Goal: Navigation & Orientation: Find specific page/section

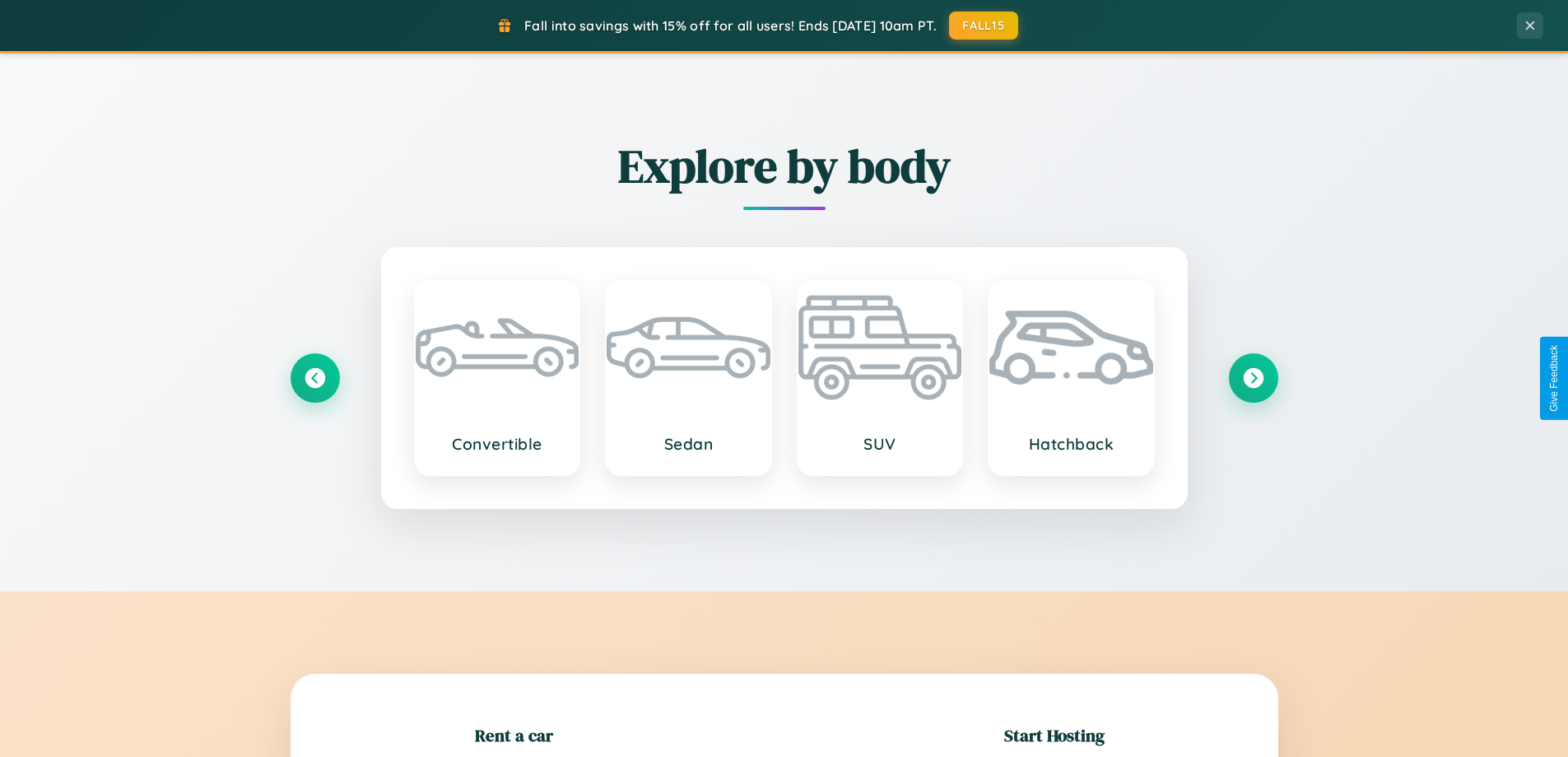
scroll to position [356, 0]
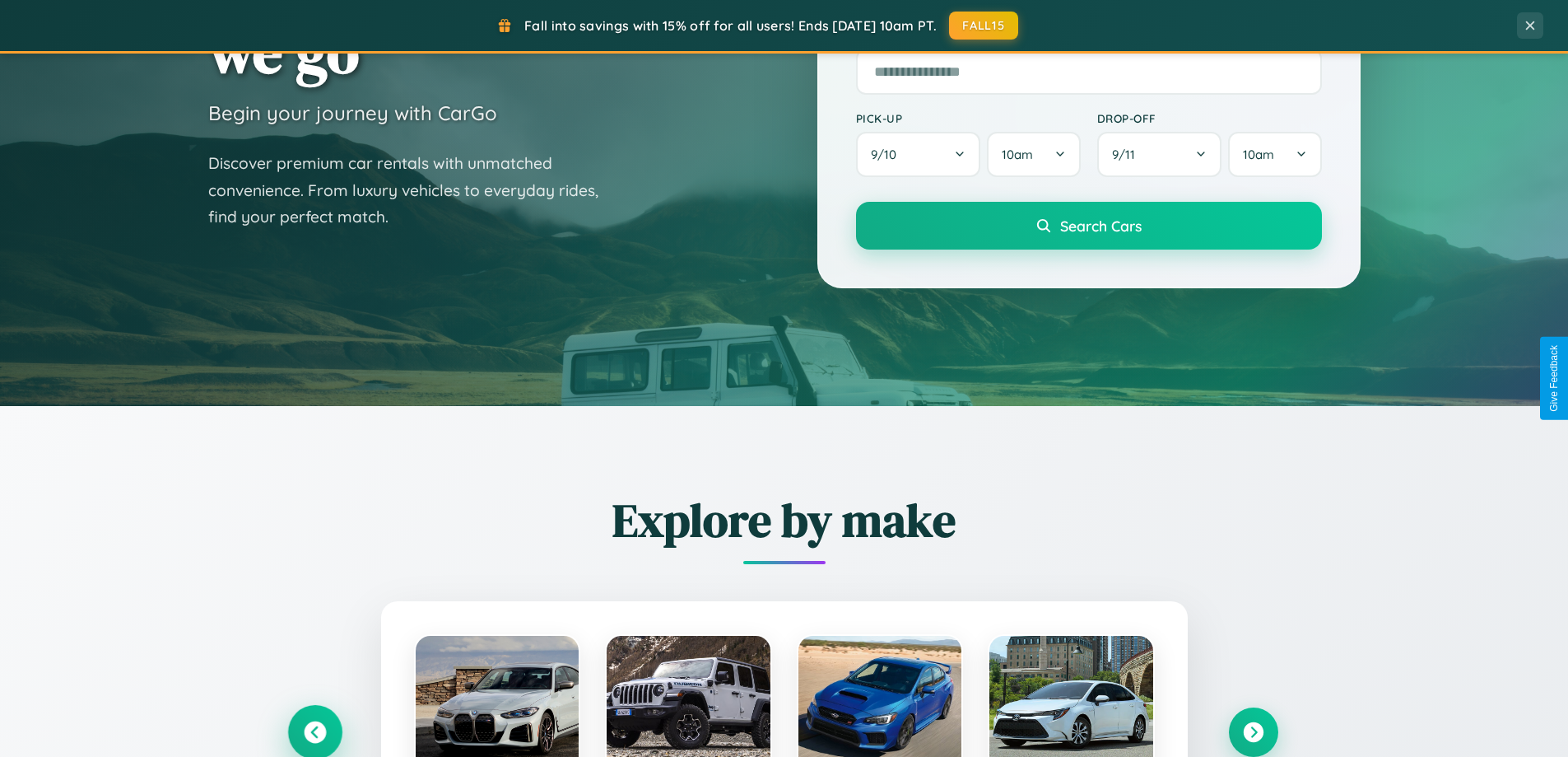
click at [314, 732] on icon at bounding box center [314, 732] width 23 height 23
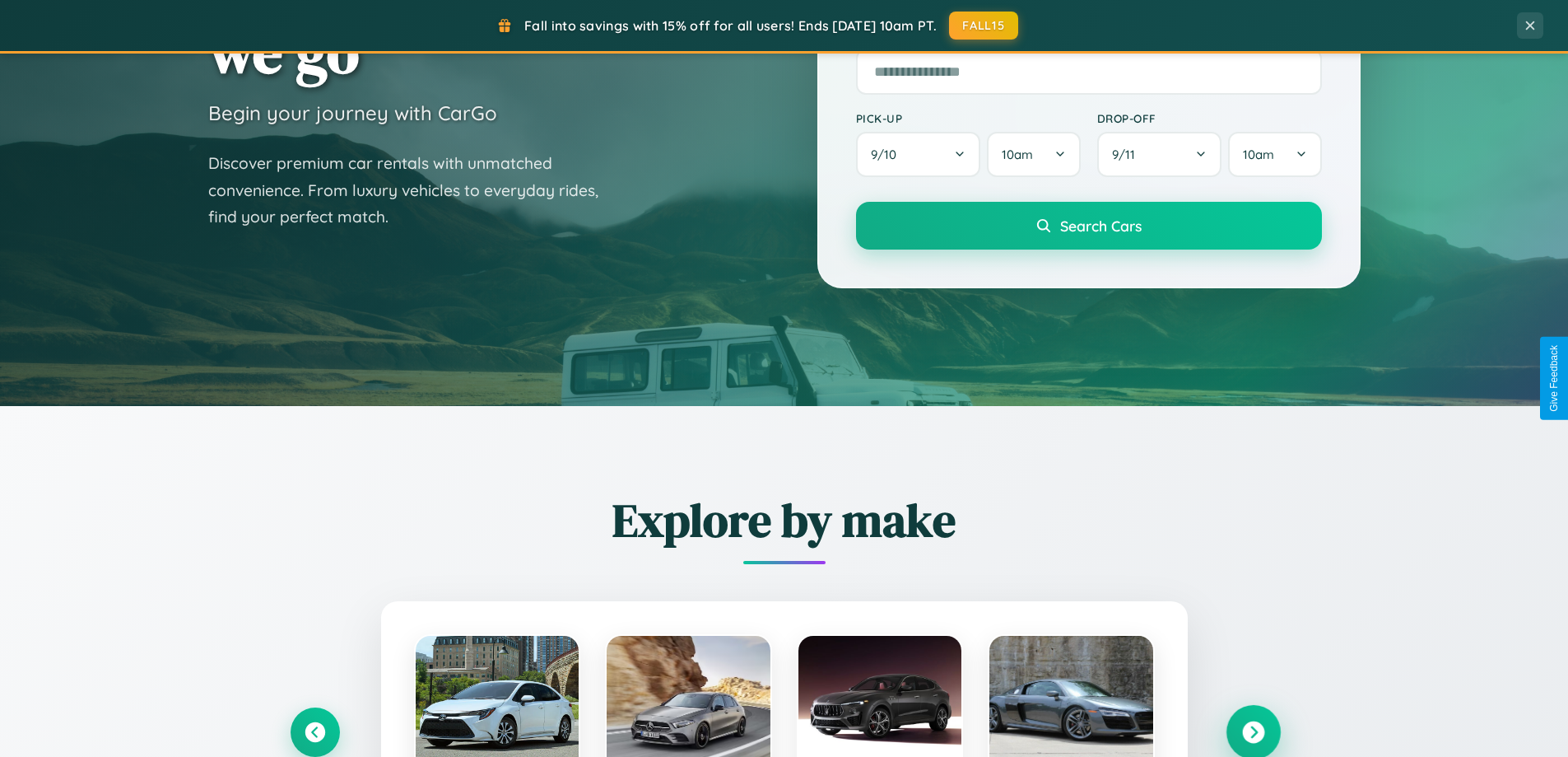
click at [1253, 731] on icon at bounding box center [1253, 732] width 23 height 23
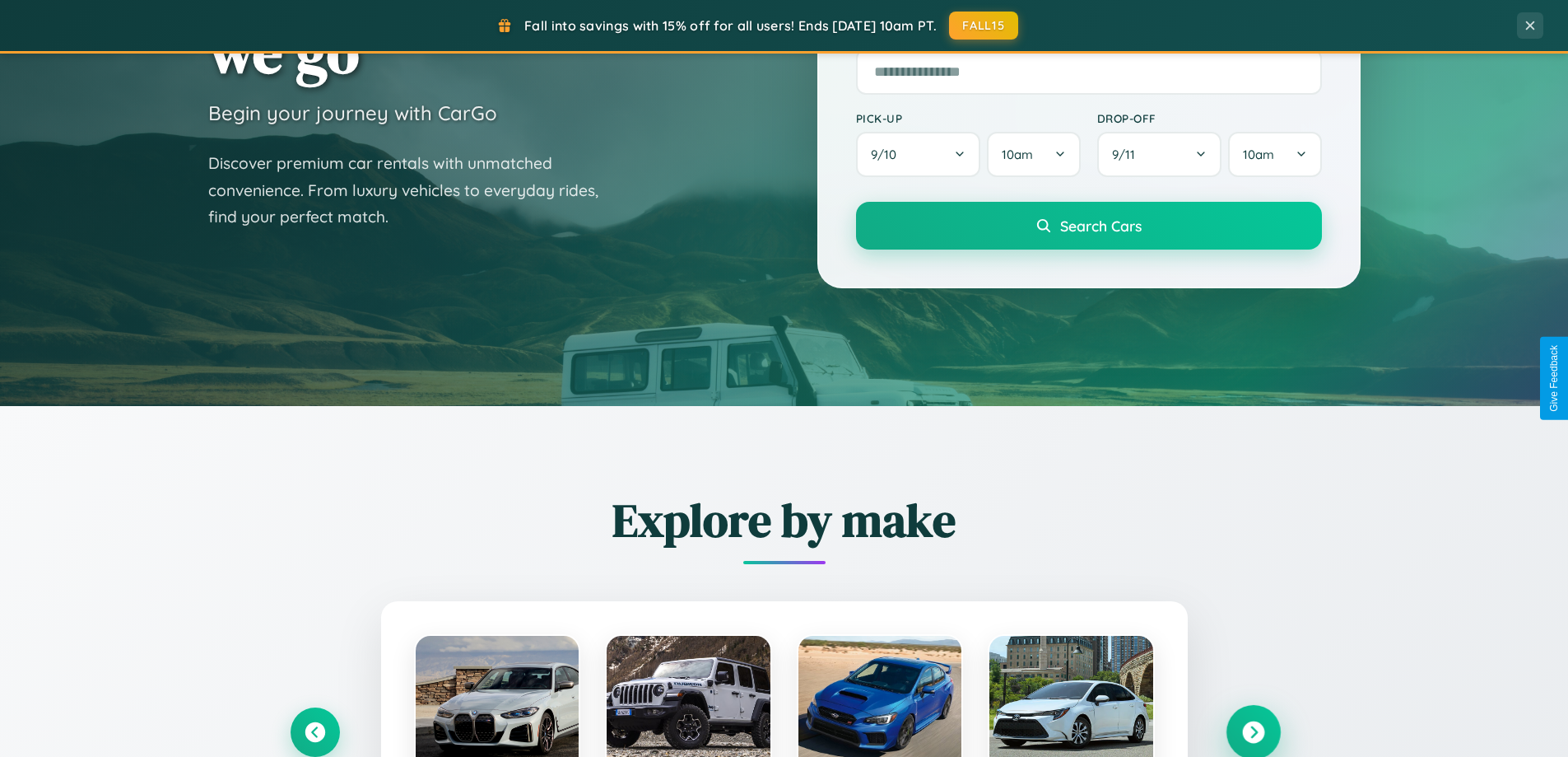
click at [1253, 730] on icon at bounding box center [1253, 732] width 23 height 23
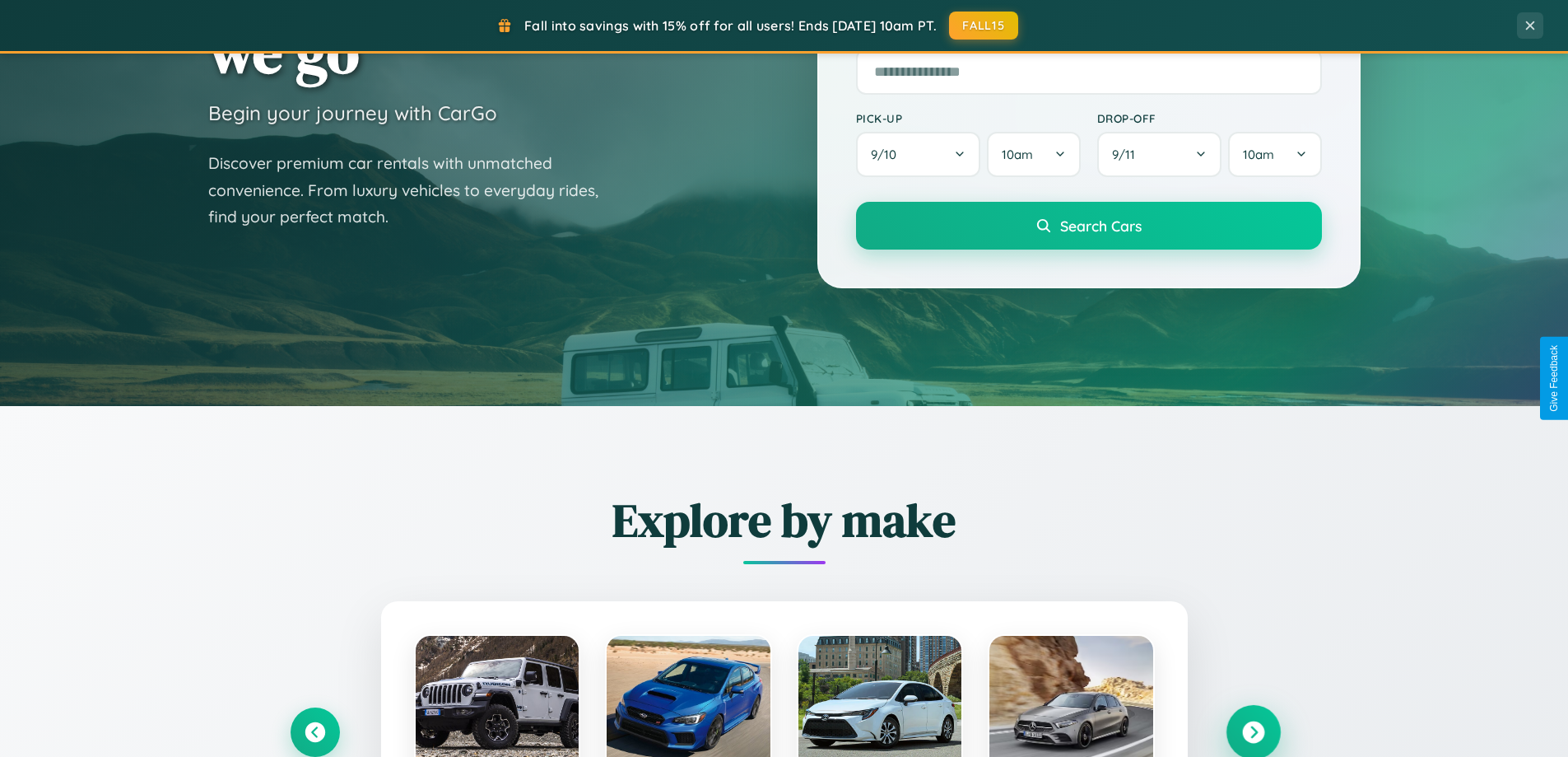
click at [1253, 730] on icon at bounding box center [1253, 732] width 23 height 23
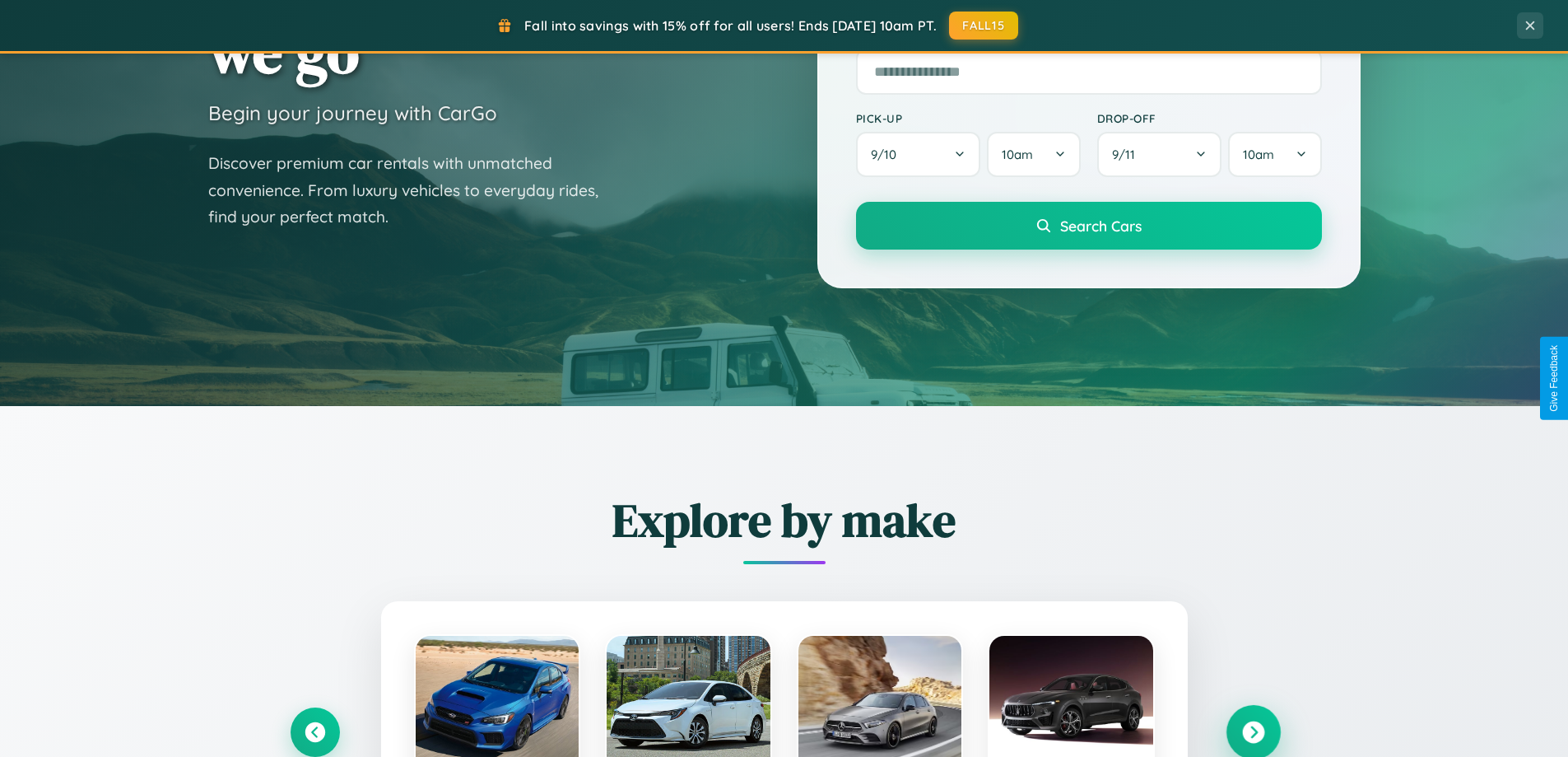
click at [1253, 730] on icon at bounding box center [1253, 732] width 23 height 23
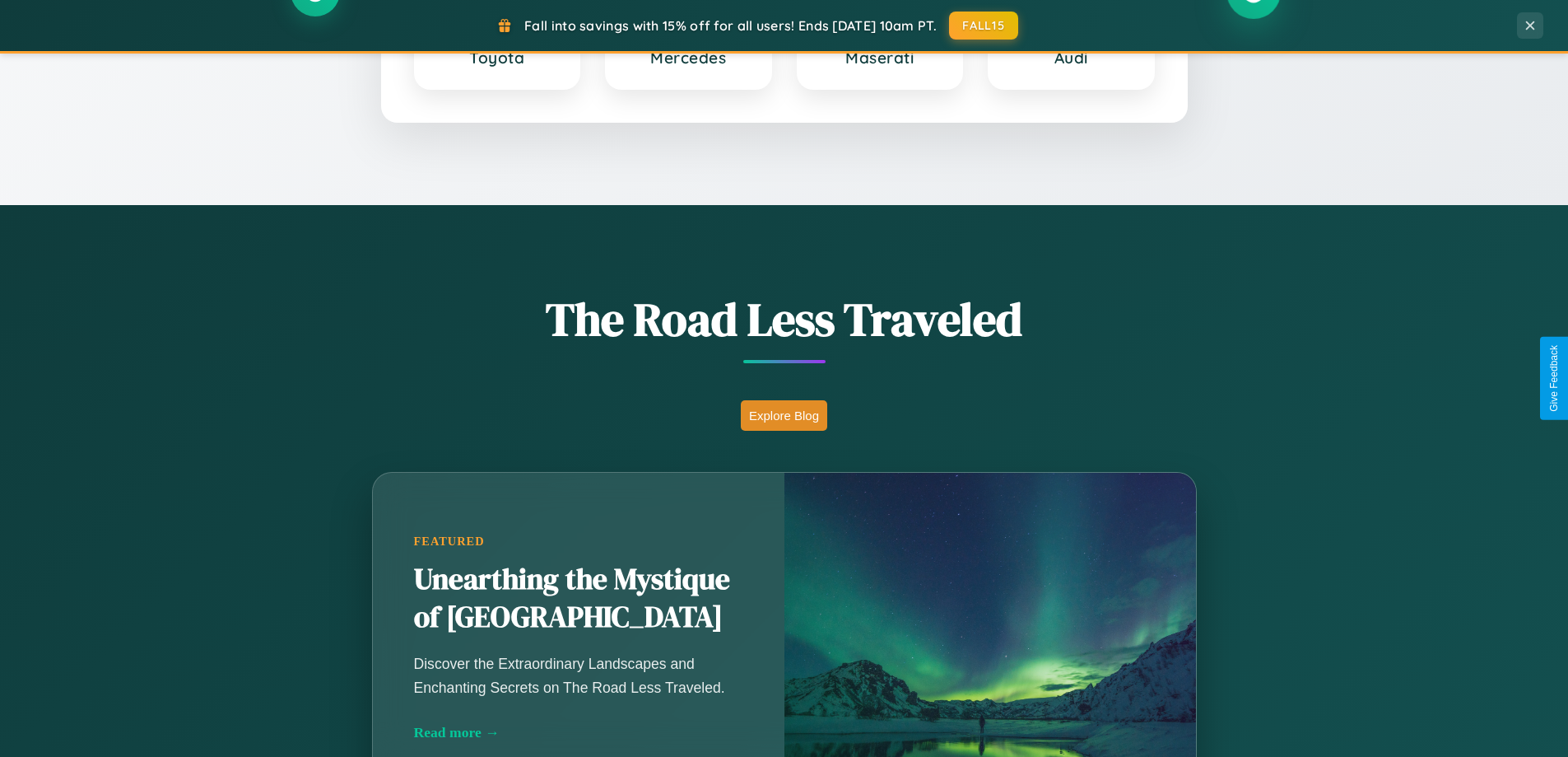
scroll to position [1133, 0]
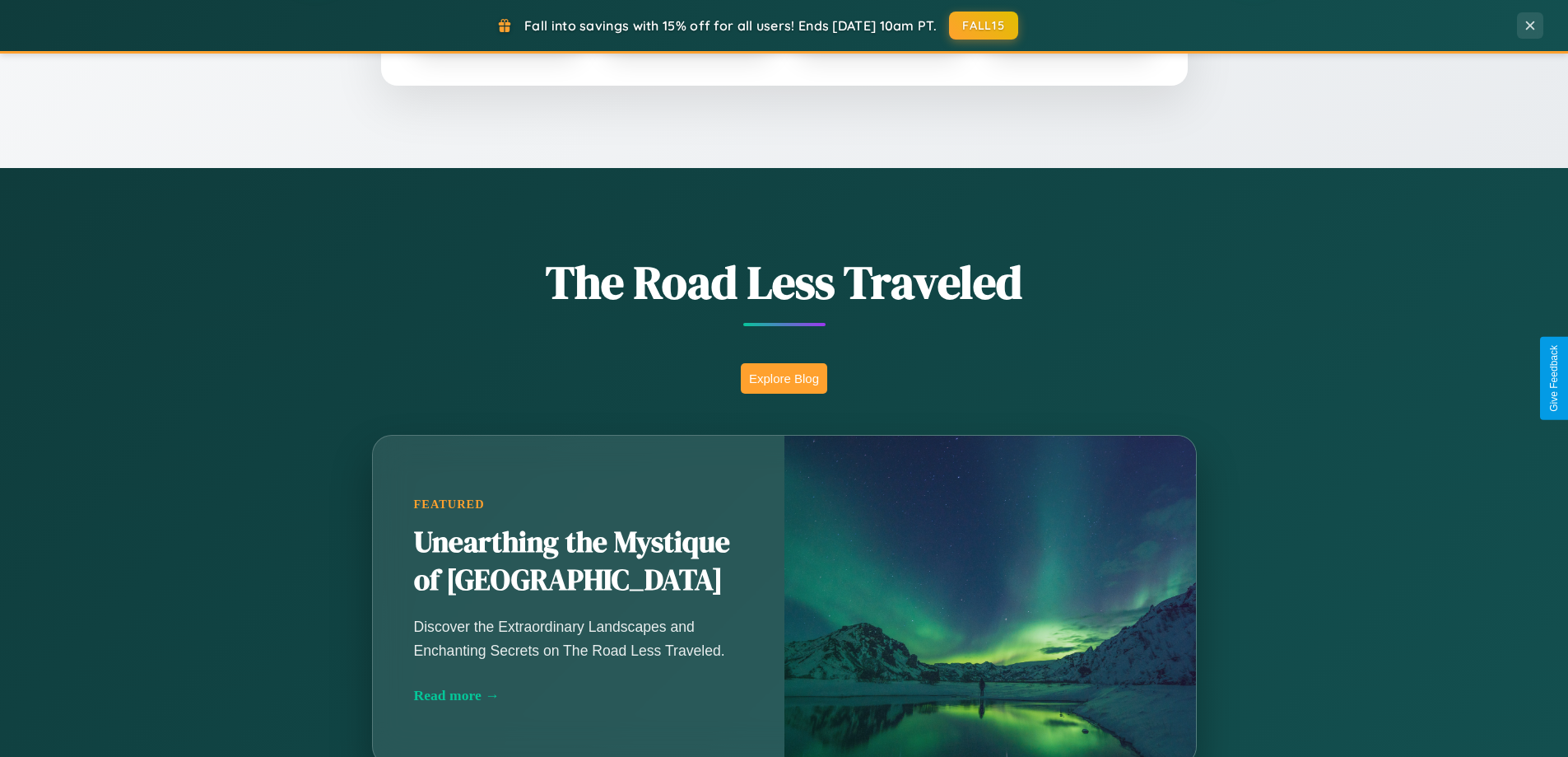
click at [784, 378] on button "Explore Blog" at bounding box center [784, 378] width 87 height 31
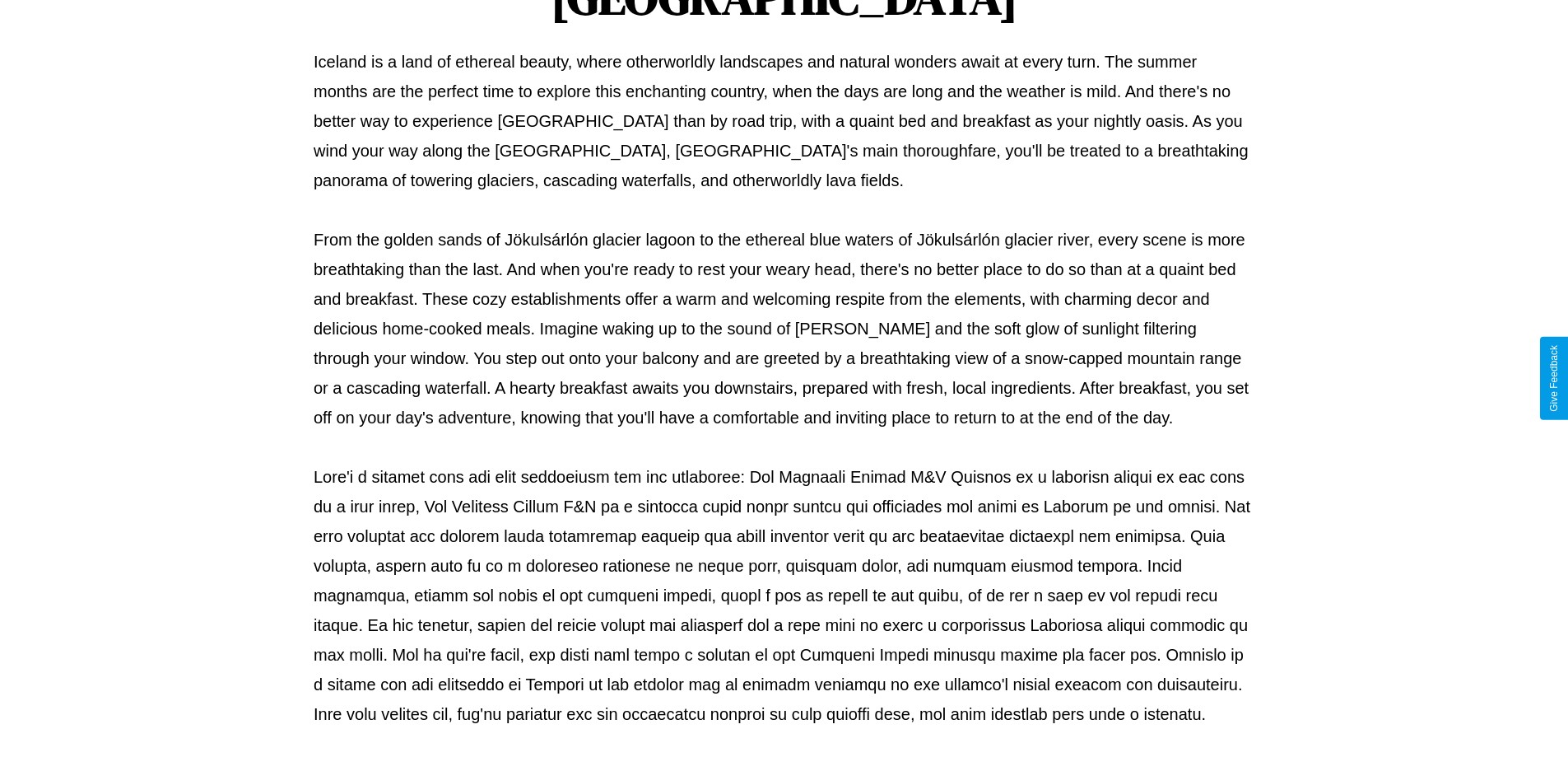
scroll to position [532, 0]
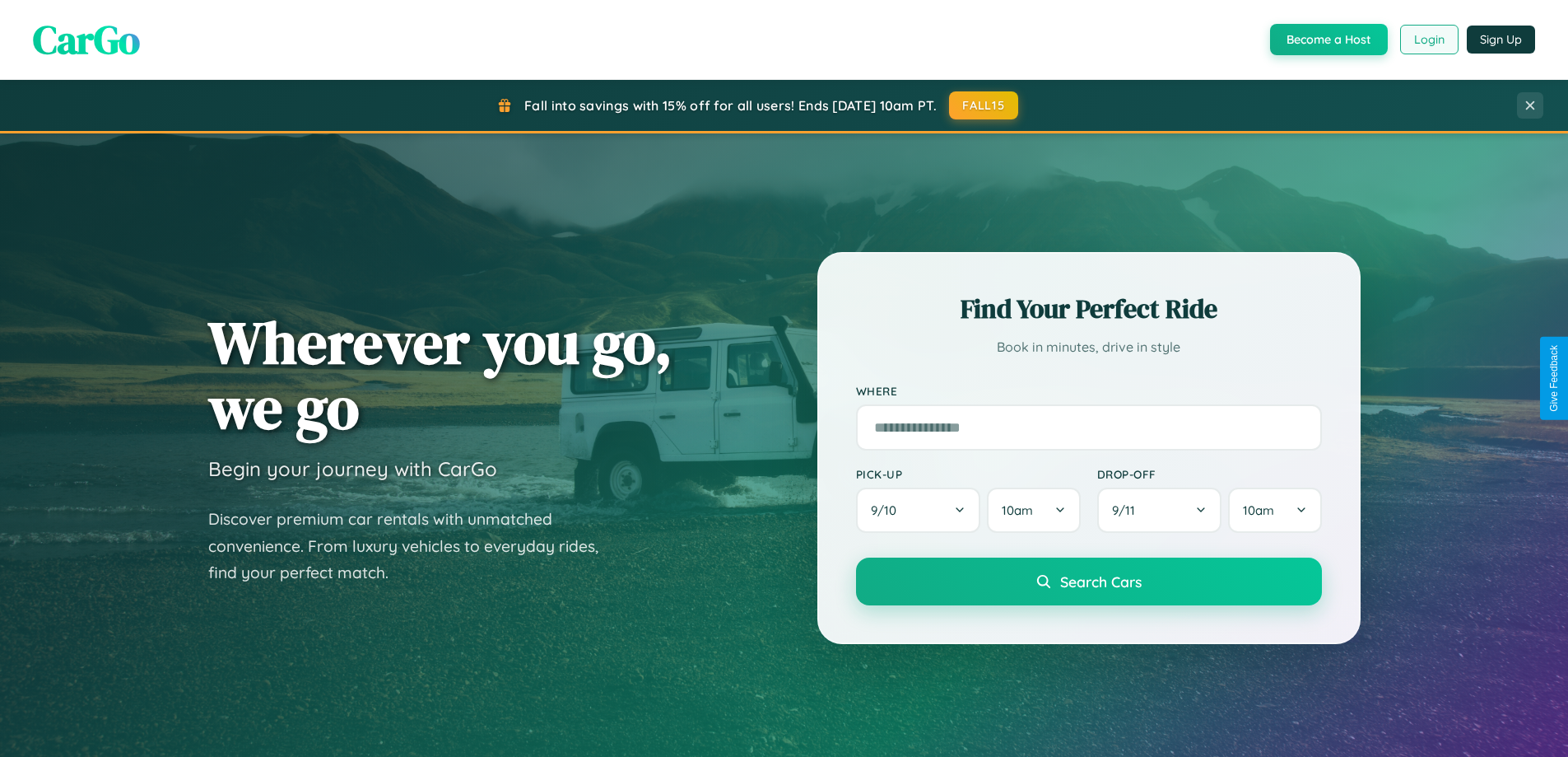
click at [1428, 39] on button "Login" at bounding box center [1429, 39] width 58 height 30
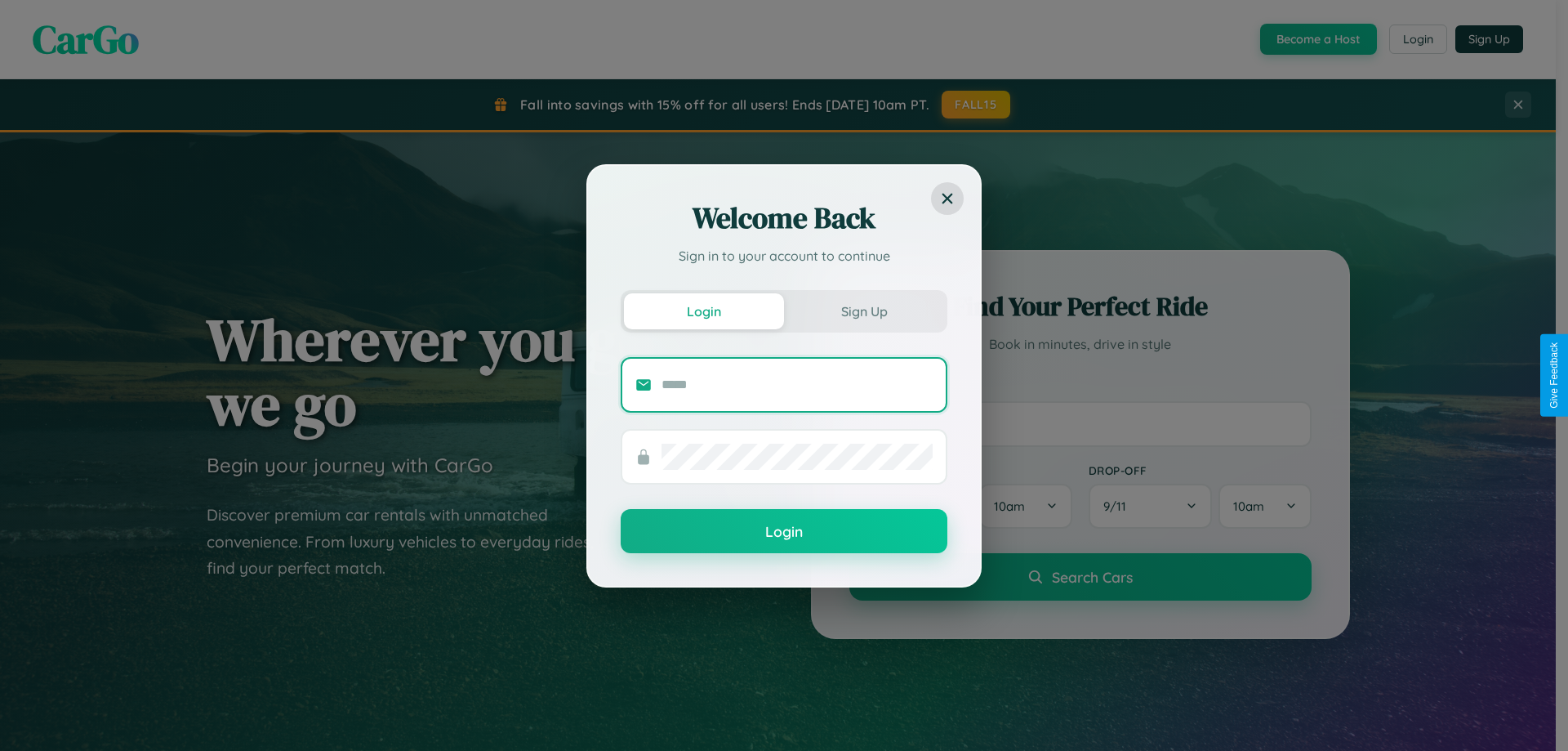
click at [797, 384] on input "text" at bounding box center [797, 384] width 271 height 26
type input "**********"
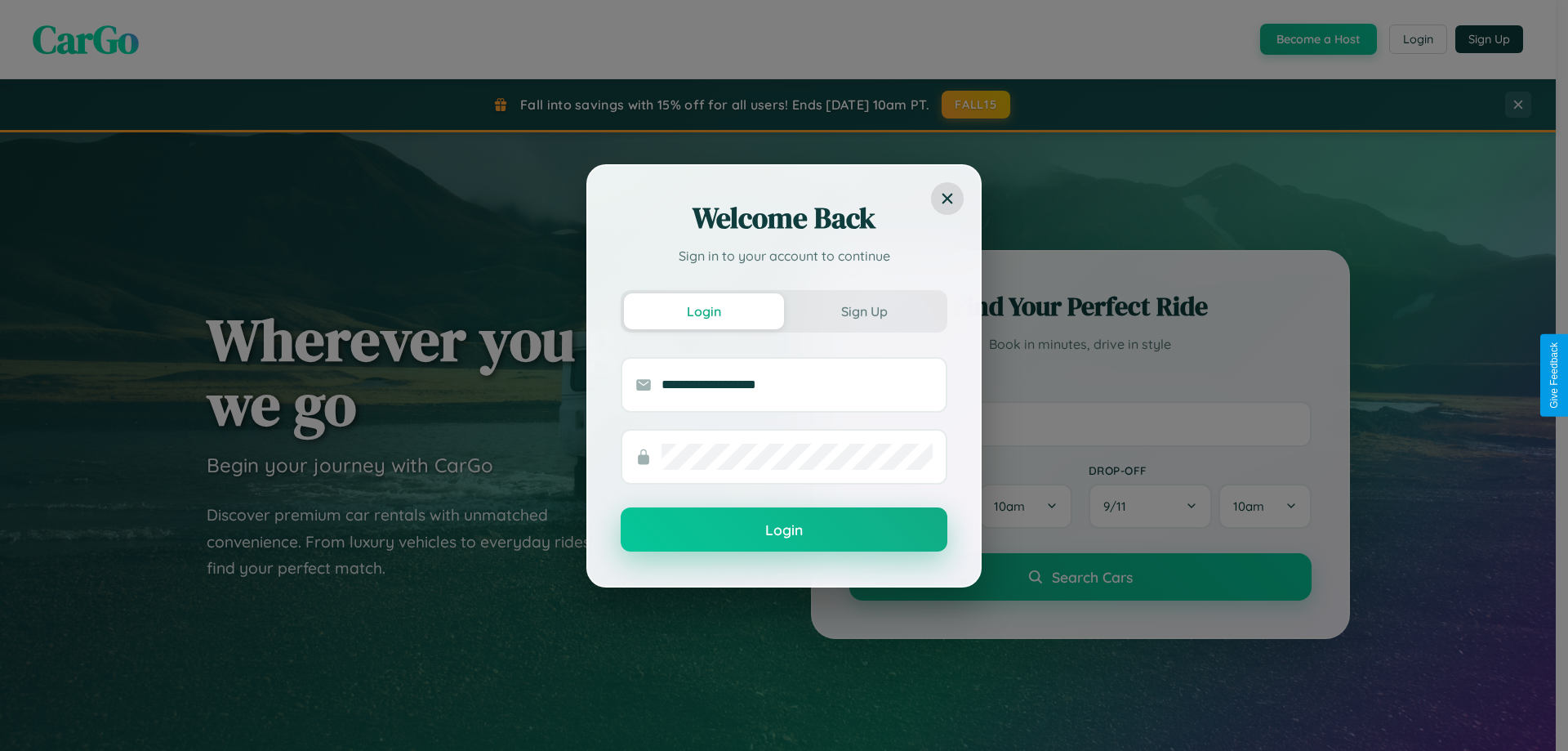
click at [784, 529] on button "Login" at bounding box center [784, 529] width 327 height 44
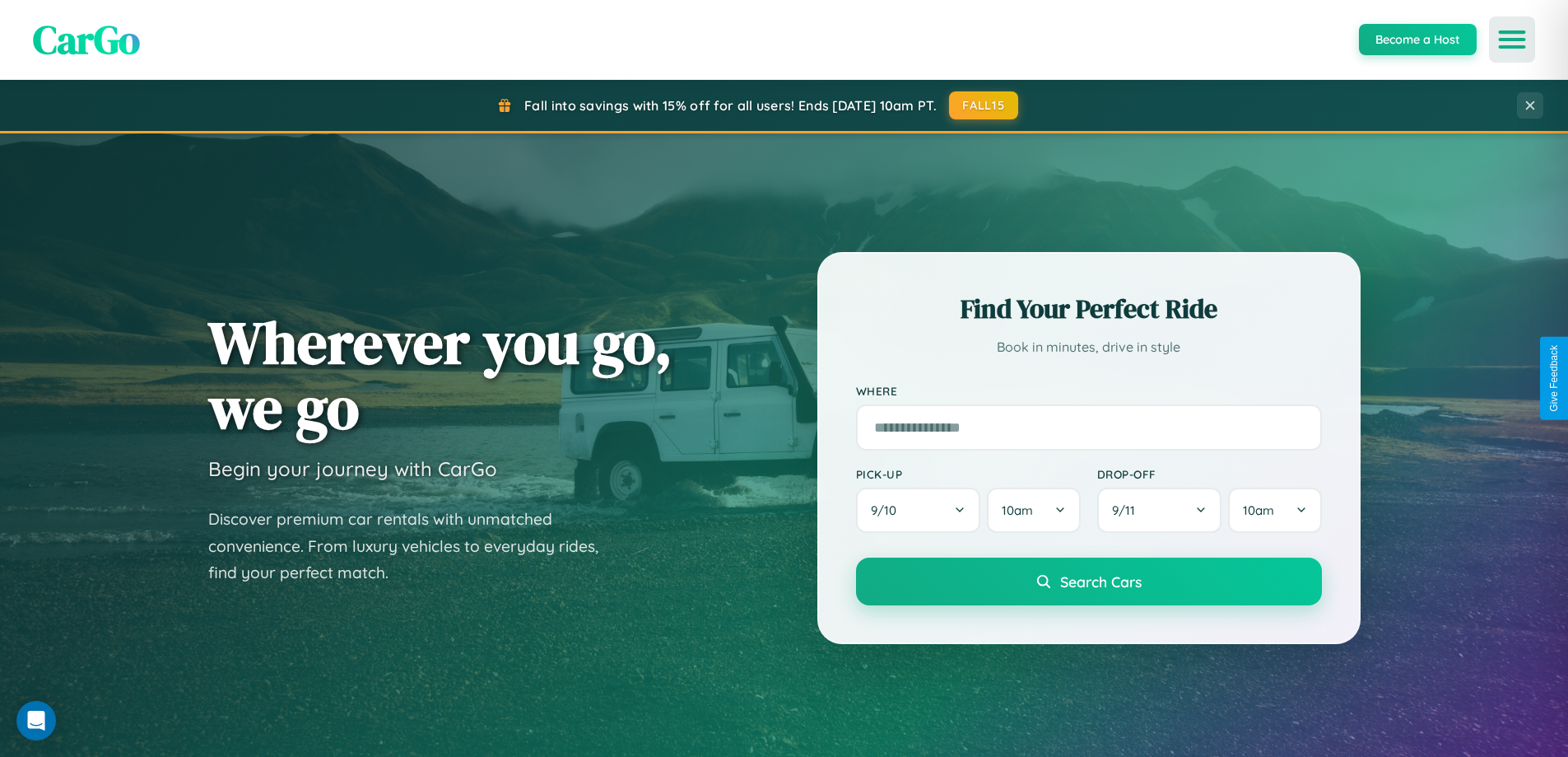
click at [1512, 39] on icon "Open menu" at bounding box center [1513, 39] width 24 height 15
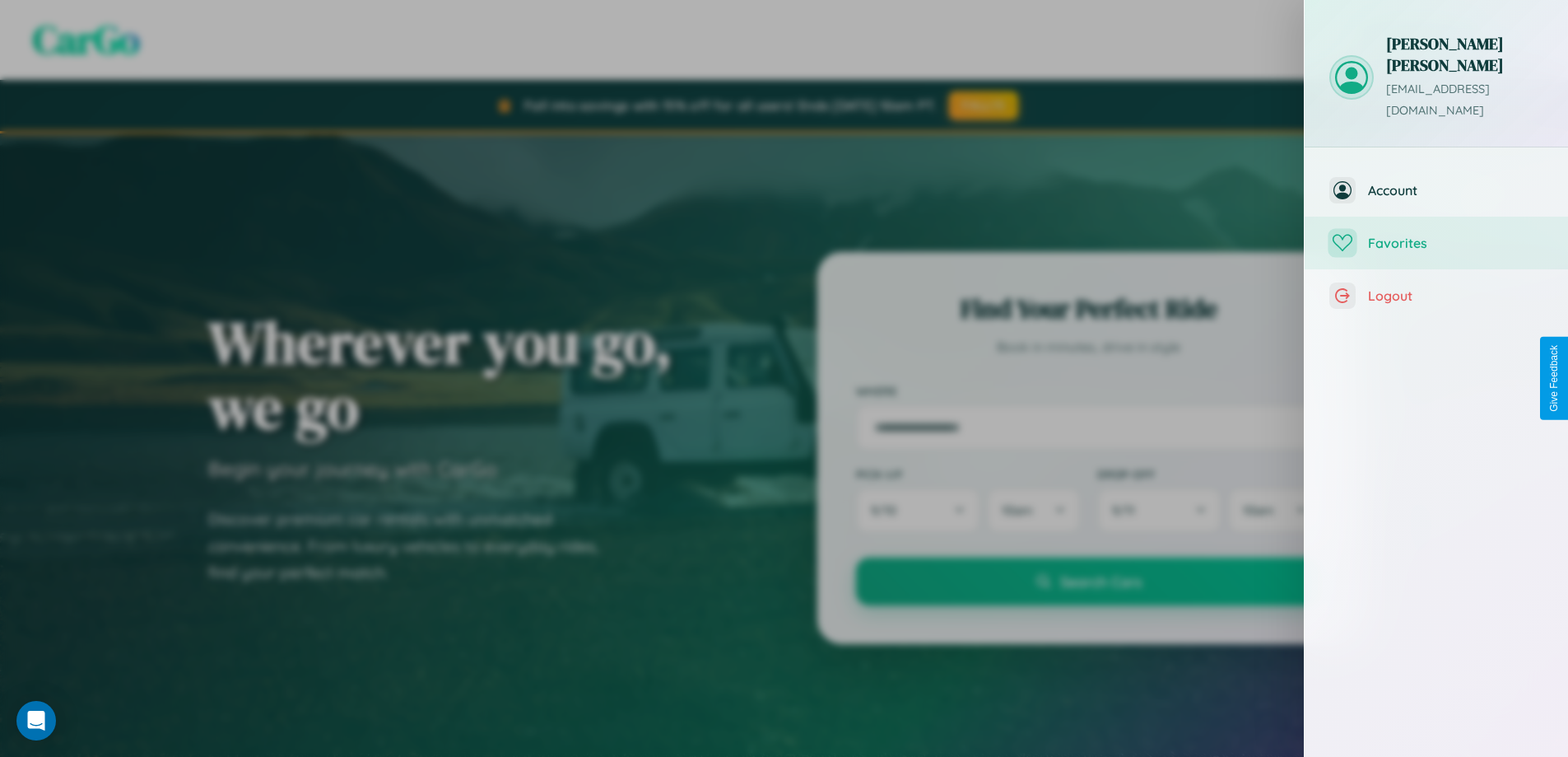
click at [1437, 235] on span "Favorites" at bounding box center [1456, 242] width 175 height 17
